Goal: Information Seeking & Learning: Learn about a topic

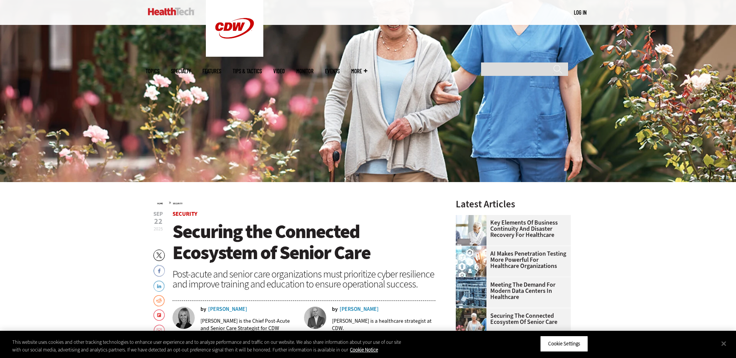
scroll to position [144, 0]
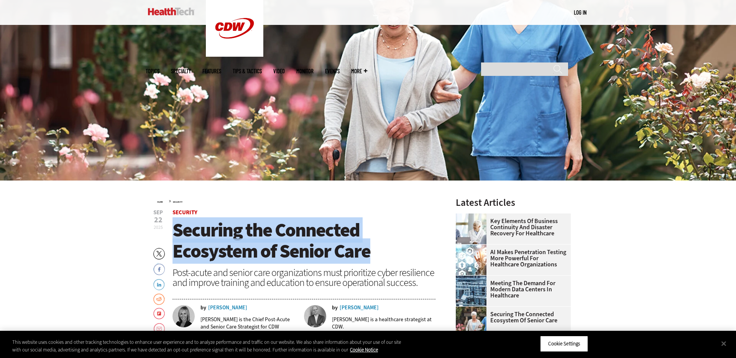
drag, startPoint x: 375, startPoint y: 254, endPoint x: 177, endPoint y: 225, distance: 200.3
click at [177, 225] on h1 "Securing the Connected Ecosystem of Senior Care" at bounding box center [304, 241] width 263 height 42
copy span "Securing the Connected Ecosystem of Senior Care"
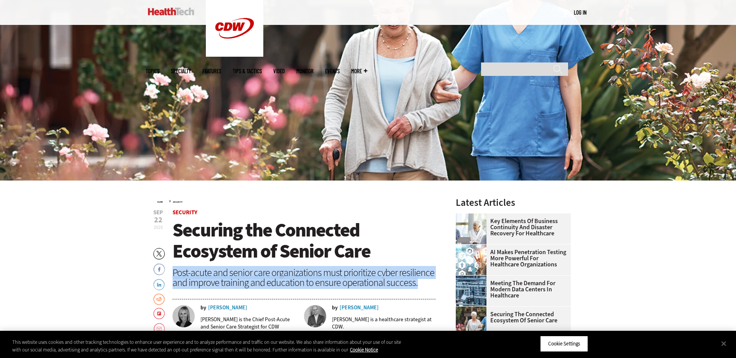
drag, startPoint x: 419, startPoint y: 286, endPoint x: 172, endPoint y: 273, distance: 247.3
click at [173, 273] on div "Post-acute and senior care organizations must prioritize cyber resilience and i…" at bounding box center [304, 278] width 263 height 20
copy div "Post-acute and senior care organizations must prioritize cyber resilience and i…"
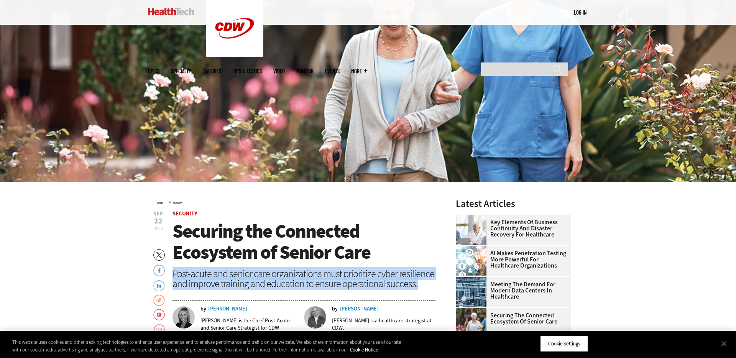
scroll to position [145, 0]
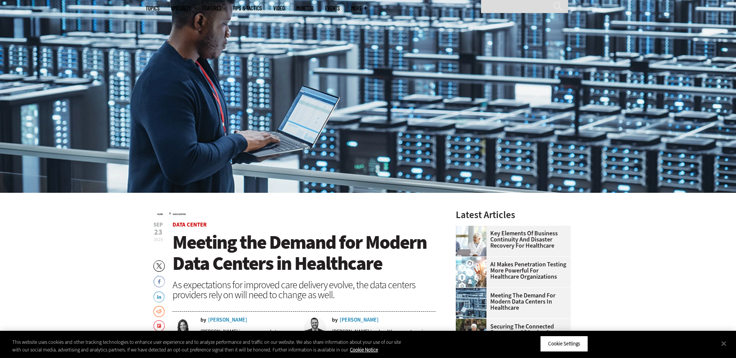
scroll to position [138, 0]
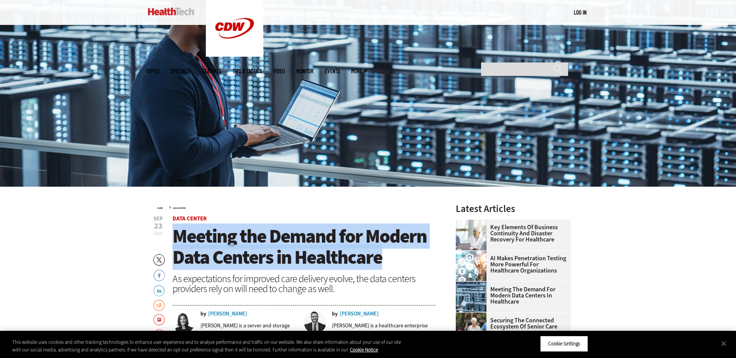
drag, startPoint x: 261, startPoint y: 248, endPoint x: 178, endPoint y: 239, distance: 82.9
click at [179, 239] on h1 "Meeting the Demand for Modern Data Centers in Healthcare" at bounding box center [304, 247] width 263 height 42
copy span "Meeting the Demand for Modern Data Centers in Healthcare"
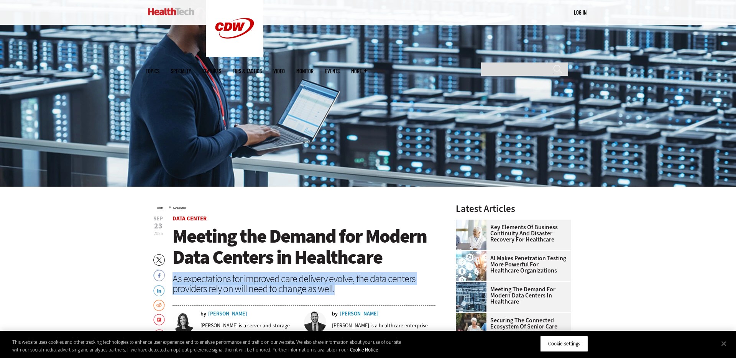
drag, startPoint x: 335, startPoint y: 290, endPoint x: 173, endPoint y: 280, distance: 161.8
click at [173, 280] on div "As expectations for improved care delivery evolve, the data centers providers r…" at bounding box center [304, 284] width 263 height 20
copy div "As expectations for improved care delivery evolve, the data centers providers r…"
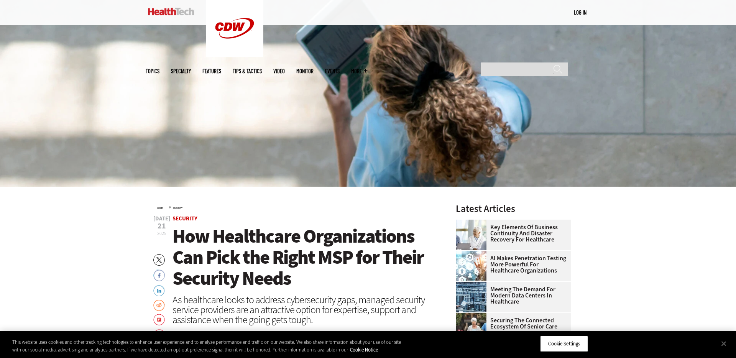
scroll to position [139, 0]
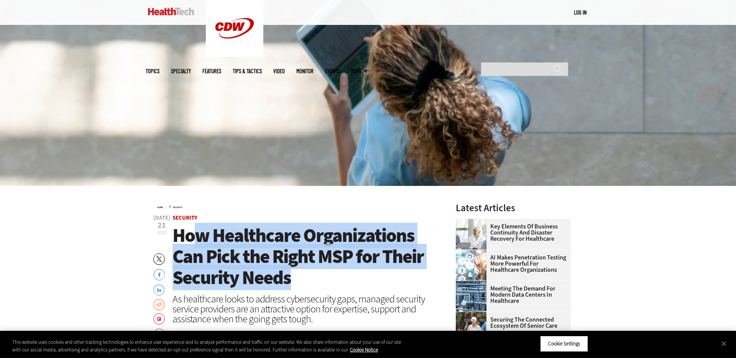
drag, startPoint x: 248, startPoint y: 267, endPoint x: 202, endPoint y: 249, distance: 48.9
click at [193, 248] on h1 "How Healthcare Organizations Can Pick the Right MSP for Their Security Needs" at bounding box center [304, 256] width 263 height 63
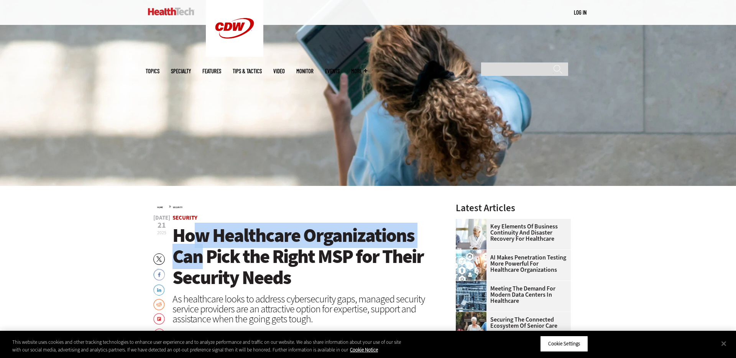
click at [201, 247] on span "How Healthcare Organizations Can Pick the Right MSP for Their Security Needs" at bounding box center [298, 256] width 251 height 67
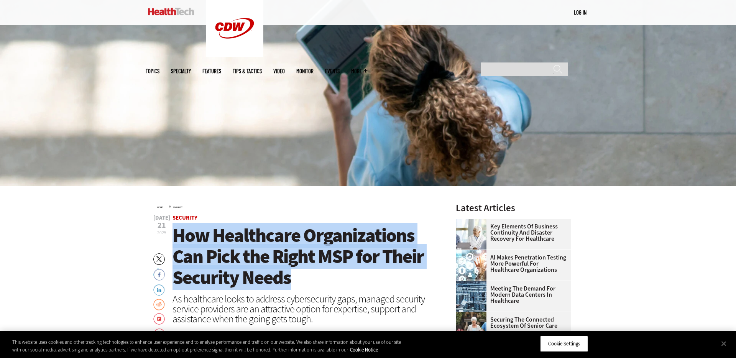
drag, startPoint x: 178, startPoint y: 237, endPoint x: 295, endPoint y: 275, distance: 123.2
click at [295, 275] on h1 "How Healthcare Organizations Can Pick the Right MSP for Their Security Needs" at bounding box center [304, 256] width 263 height 63
copy span "How Healthcare Organizations Can Pick the Right MSP for Their Security Needs"
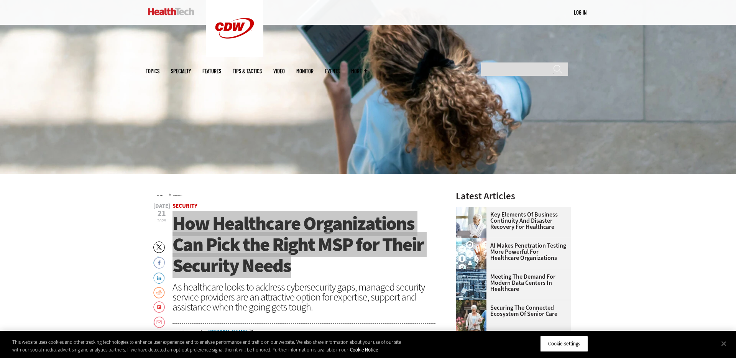
scroll to position [156, 0]
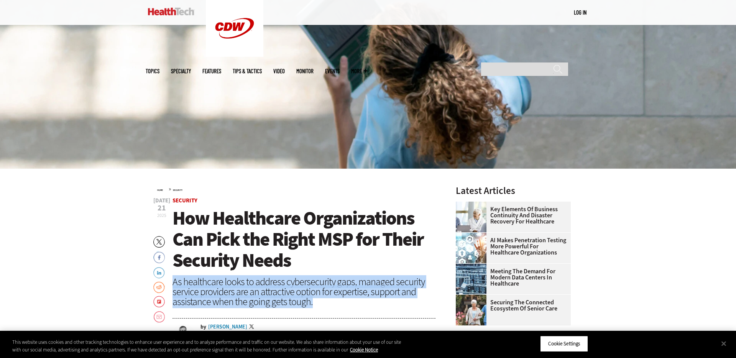
drag, startPoint x: 323, startPoint y: 304, endPoint x: 172, endPoint y: 285, distance: 152.4
click at [173, 285] on div "As healthcare looks to address cybersecurity gaps, managed security service pro…" at bounding box center [304, 292] width 263 height 30
copy div "As healthcare looks to address cybersecurity gaps, managed security service pro…"
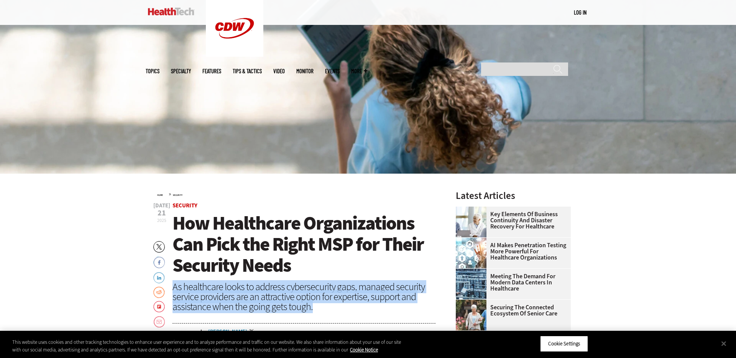
scroll to position [152, 0]
